Goal: Find specific fact

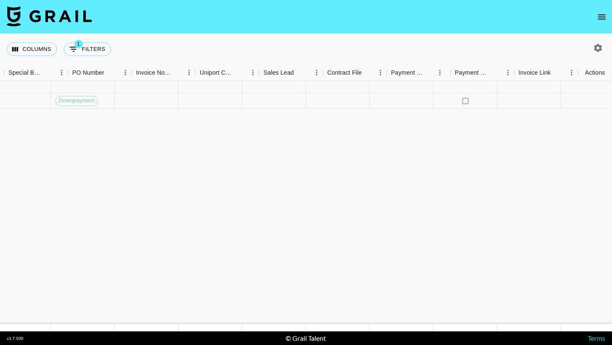
scroll to position [0, 1319]
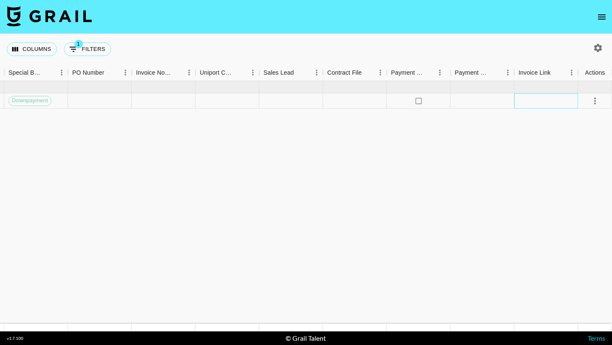
click at [562, 100] on div at bounding box center [546, 100] width 64 height 15
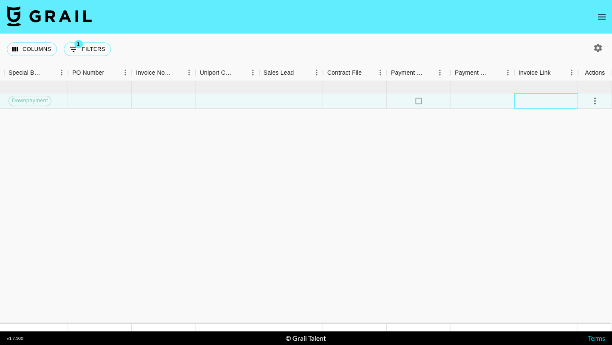
click at [562, 100] on div at bounding box center [546, 100] width 64 height 15
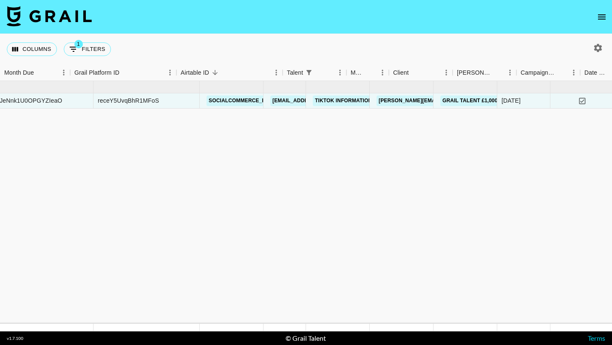
scroll to position [0, 0]
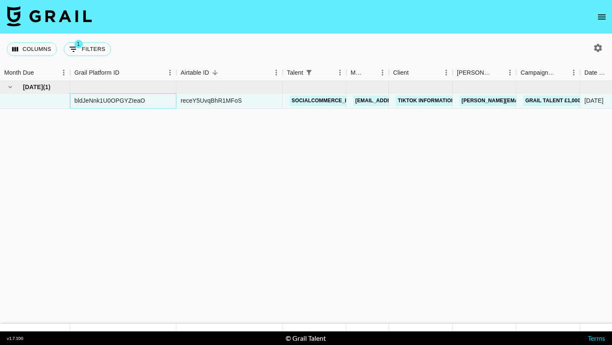
click at [97, 100] on div "bldJeNnk1U0OPGYZIeaO" at bounding box center [109, 100] width 71 height 8
copy div "bldJeNnk1U0OPGYZIeaO"
click at [224, 95] on div "receY5UvqBhR1MFoS" at bounding box center [229, 100] width 106 height 15
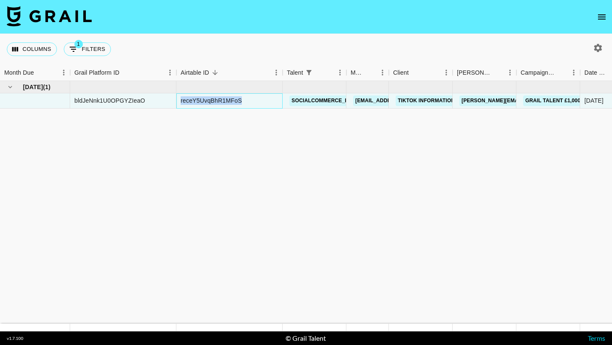
copy div "receY5UvqBhR1MFoS"
